Goal: Transaction & Acquisition: Subscribe to service/newsletter

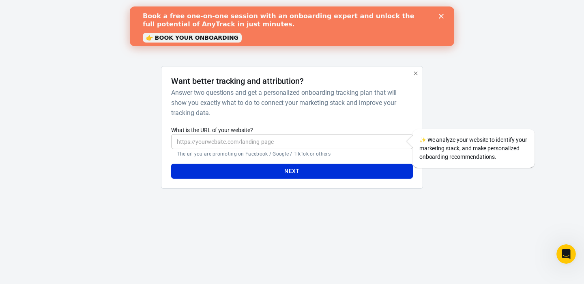
click at [414, 76] on icon "button" at bounding box center [415, 73] width 6 height 6
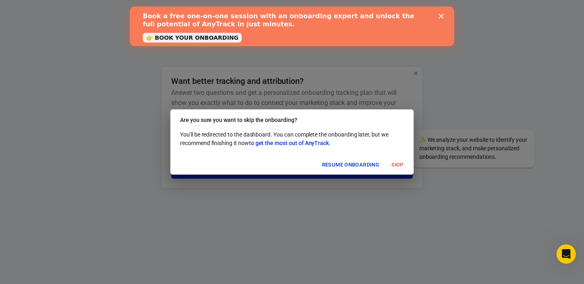
click at [443, 14] on icon "Close" at bounding box center [441, 16] width 5 height 5
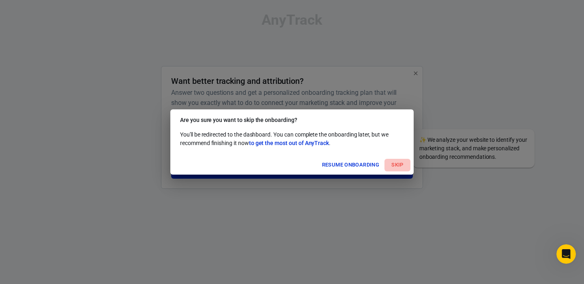
click at [392, 165] on button "Skip" at bounding box center [398, 165] width 26 height 13
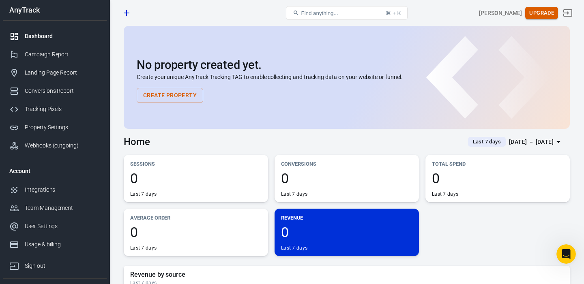
click at [544, 11] on button "Upgrade" at bounding box center [541, 13] width 33 height 13
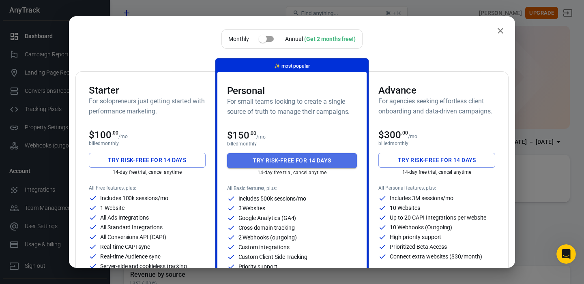
click at [285, 160] on button "Try risk-free for 14 days" at bounding box center [292, 160] width 130 height 15
